Goal: Task Accomplishment & Management: Use online tool/utility

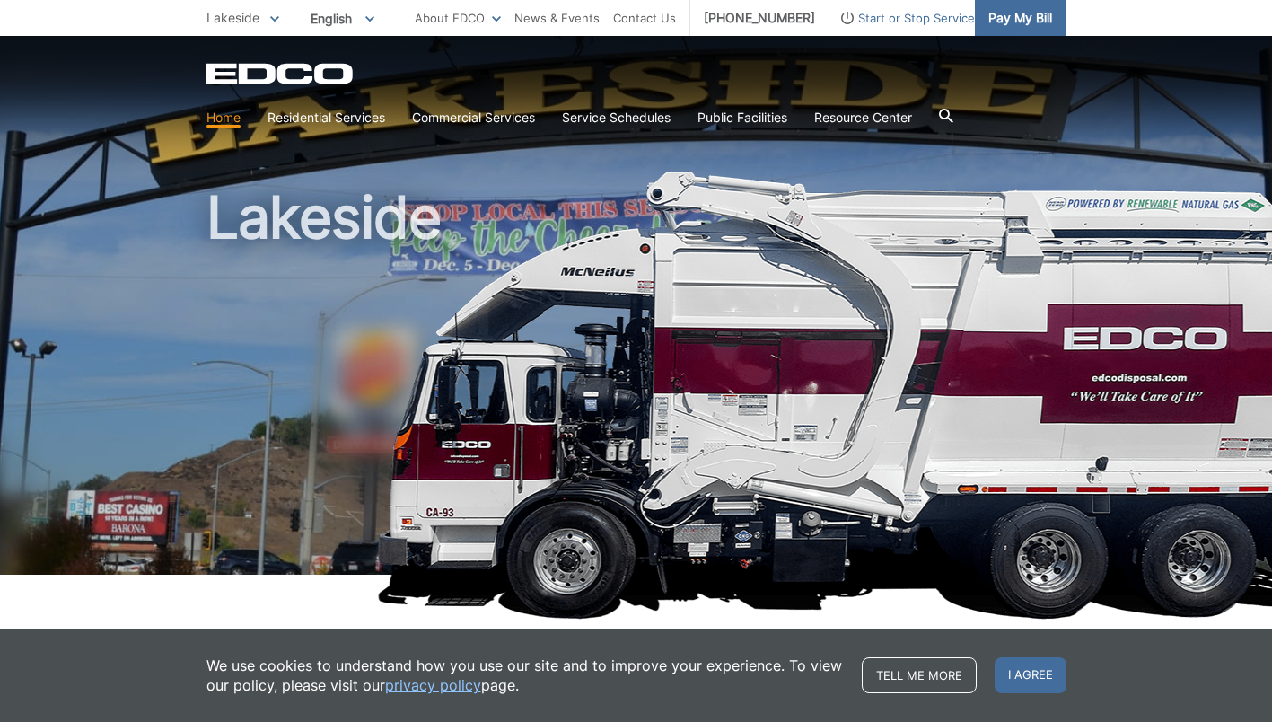
click at [1052, 17] on span "Pay My Bill" at bounding box center [1021, 18] width 64 height 20
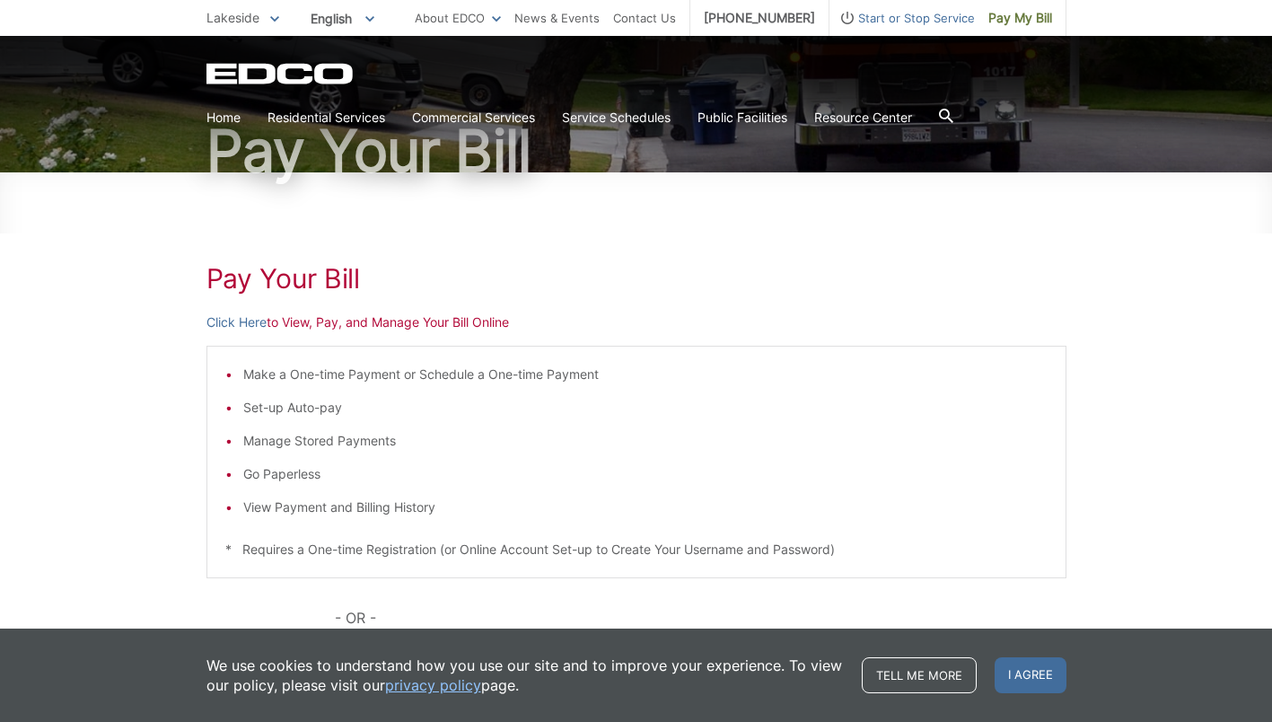
scroll to position [449, 0]
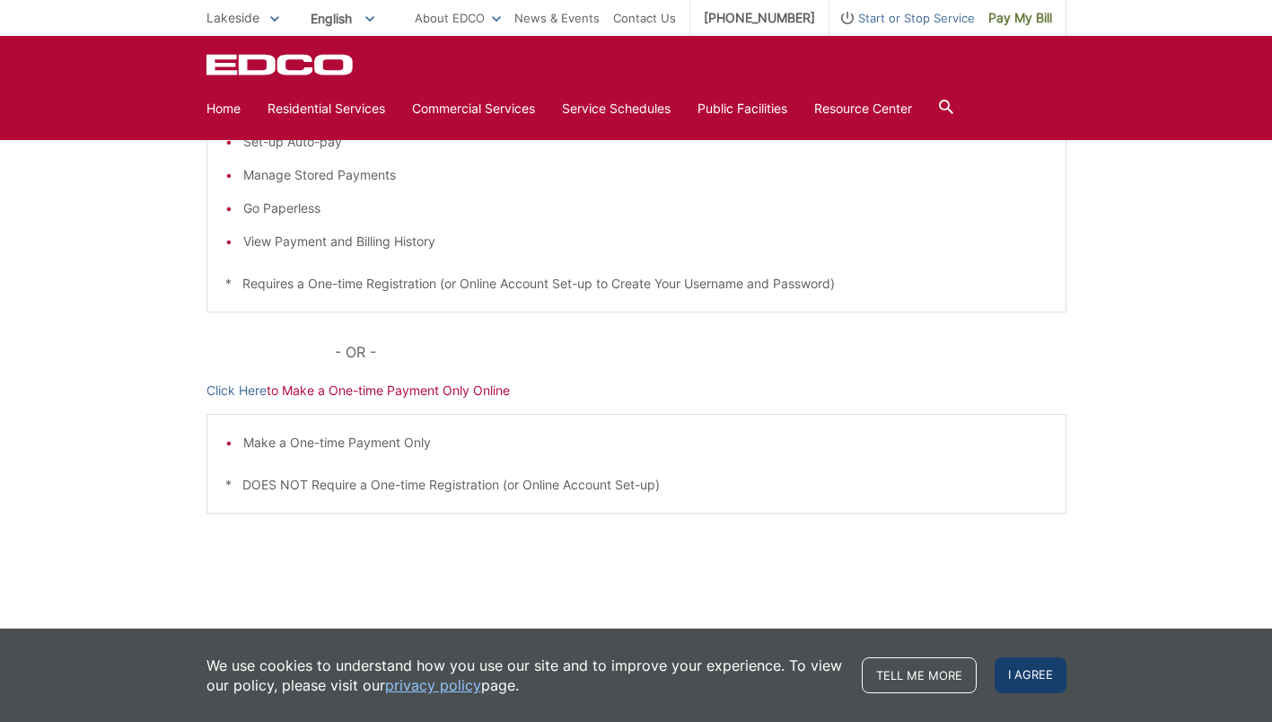
click at [1067, 674] on span "I agree" at bounding box center [1031, 675] width 72 height 36
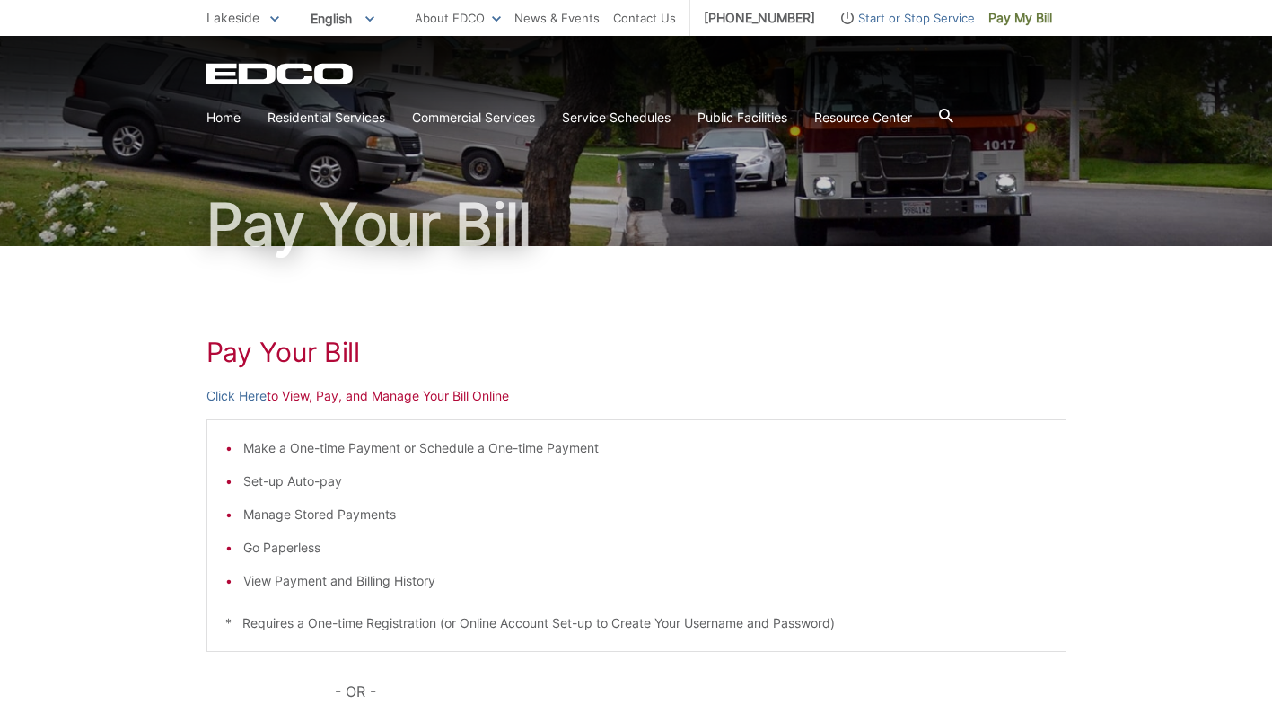
scroll to position [90, 0]
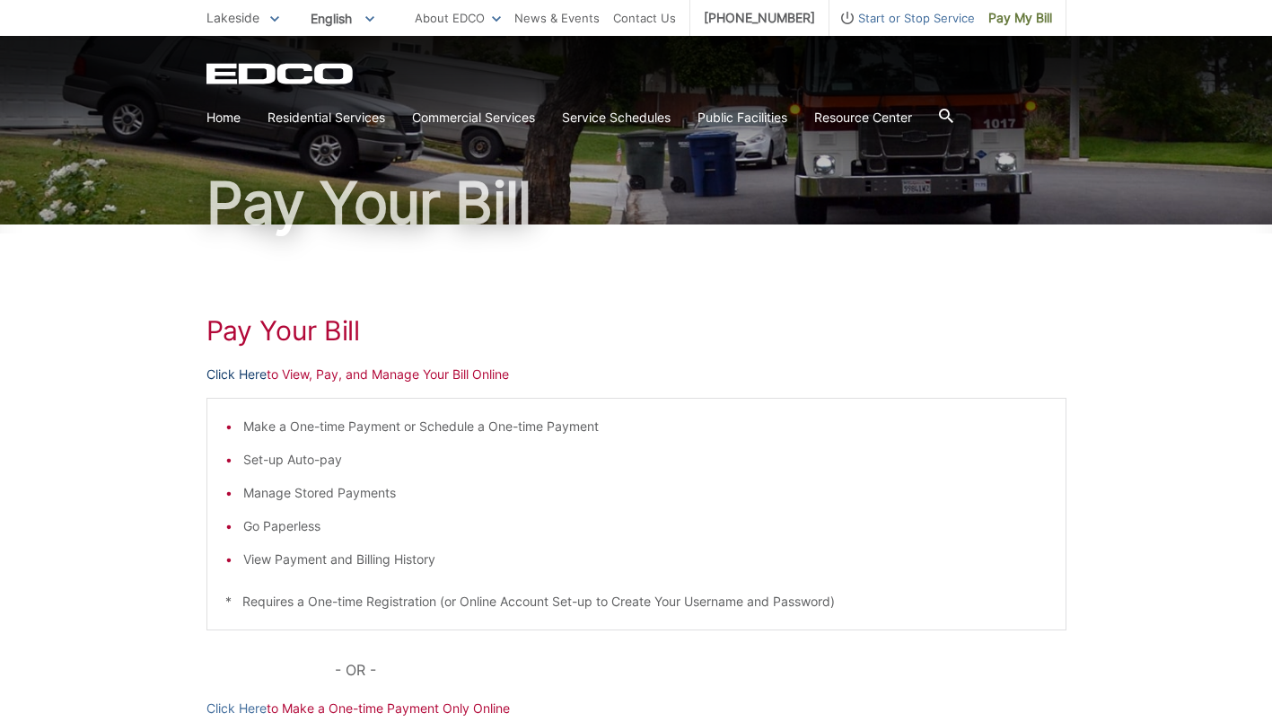
click at [207, 384] on link "Click Here" at bounding box center [237, 375] width 60 height 20
